Goal: Use online tool/utility: Utilize a website feature to perform a specific function

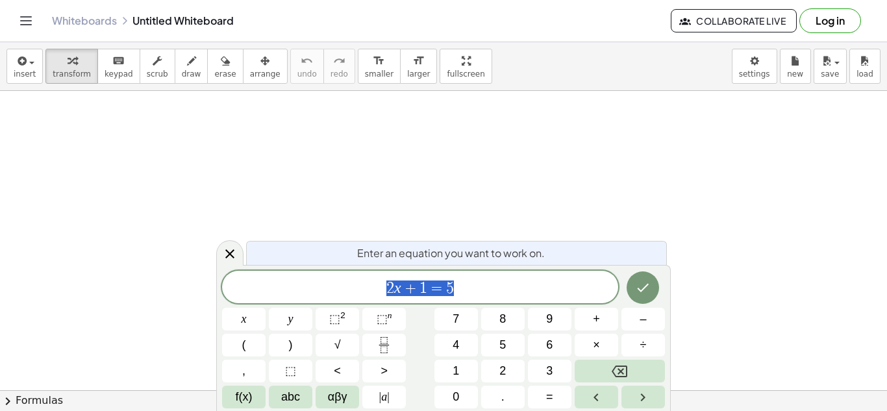
scroll to position [1, 0]
click at [513, 344] on button "5" at bounding box center [502, 345] width 43 height 23
click at [598, 345] on span "×" at bounding box center [596, 345] width 7 height 18
click at [600, 327] on button "+" at bounding box center [595, 319] width 43 height 23
click at [624, 371] on icon "Backspace" at bounding box center [619, 371] width 16 height 16
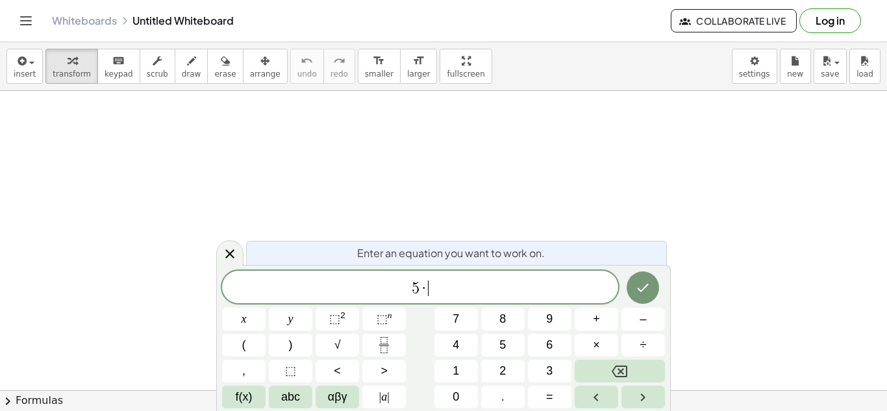
click at [632, 378] on button "Backspace" at bounding box center [619, 371] width 90 height 23
click at [251, 321] on button "x" at bounding box center [243, 319] width 43 height 23
click at [601, 323] on button "+" at bounding box center [595, 319] width 43 height 23
click at [511, 344] on button "5" at bounding box center [502, 345] width 43 height 23
click at [548, 399] on span "=" at bounding box center [549, 397] width 7 height 18
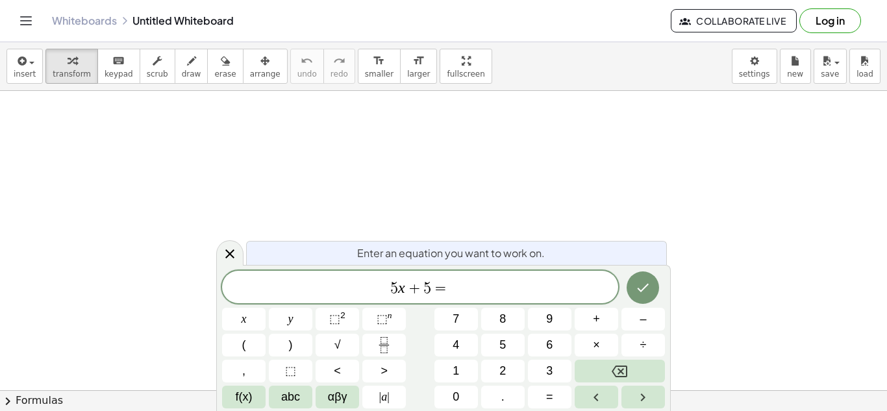
click at [515, 367] on button "2" at bounding box center [502, 371] width 43 height 23
click at [509, 352] on button "5" at bounding box center [502, 345] width 43 height 23
click at [643, 298] on button "Done" at bounding box center [642, 287] width 32 height 32
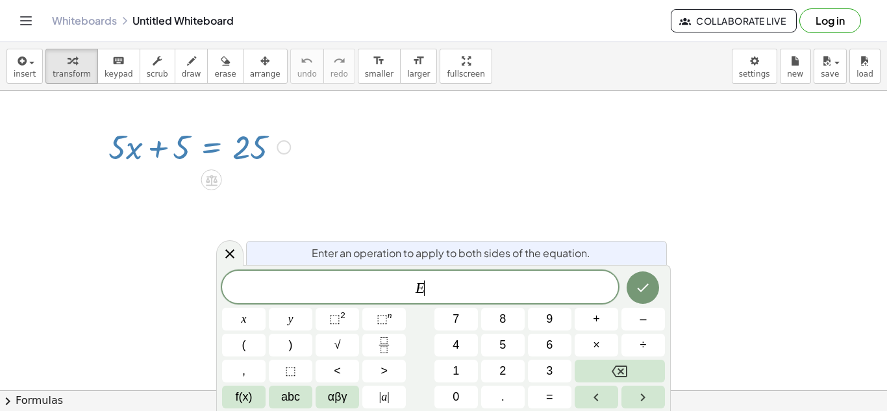
scroll to position [1, 0]
click at [643, 285] on icon "Done" at bounding box center [643, 288] width 16 height 16
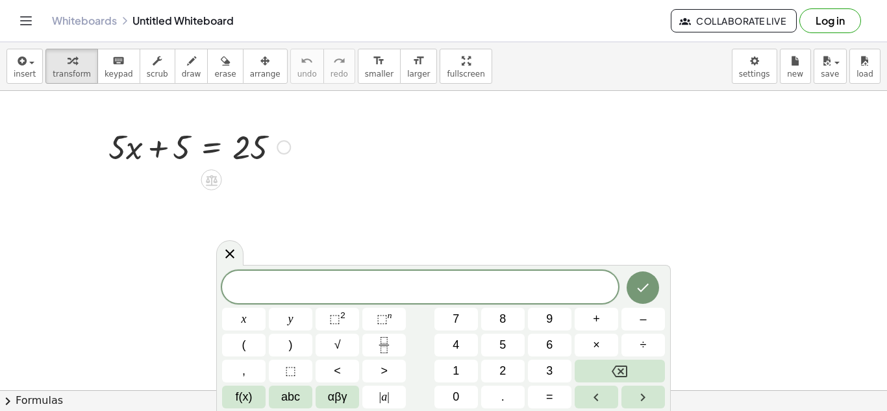
click at [643, 323] on span "–" at bounding box center [642, 319] width 6 height 18
click at [506, 350] on button "5" at bounding box center [502, 345] width 43 height 23
click at [638, 291] on icon "Done" at bounding box center [643, 288] width 16 height 16
